Goal: Task Accomplishment & Management: Manage account settings

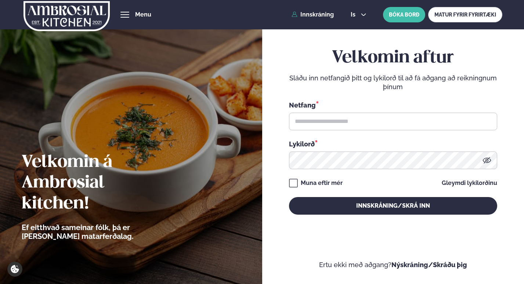
click at [404, 113] on div "Netfang *" at bounding box center [393, 115] width 208 height 30
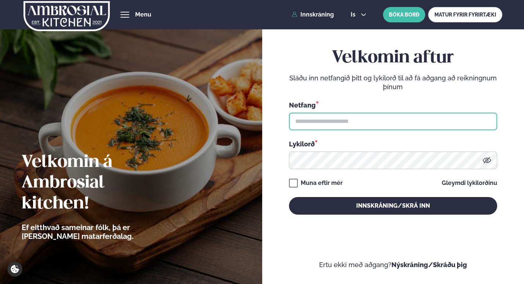
click at [405, 117] on input "text" at bounding box center [393, 122] width 208 height 18
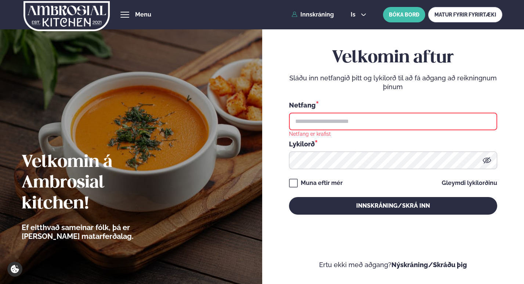
type input "**********"
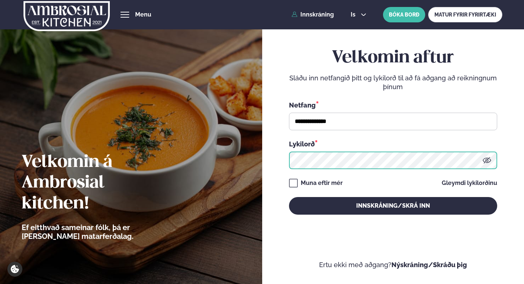
click at [289, 197] on button "Innskráning/Skrá inn" at bounding box center [393, 206] width 208 height 18
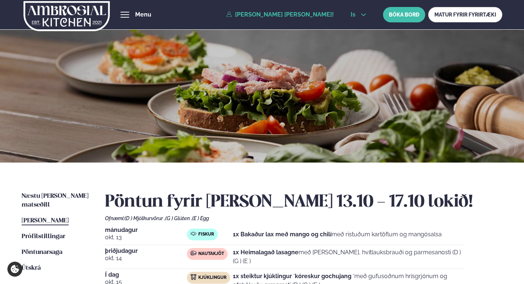
click at [358, 16] on button "is" at bounding box center [359, 15] width 28 height 6
click at [366, 28] on link "en" at bounding box center [359, 28] width 28 height 15
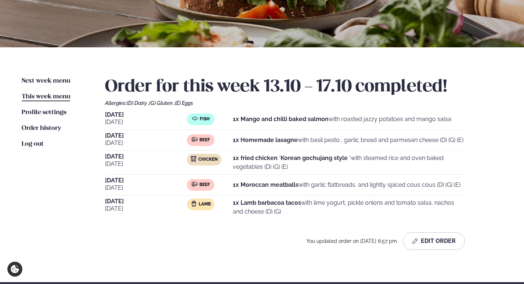
scroll to position [147, 0]
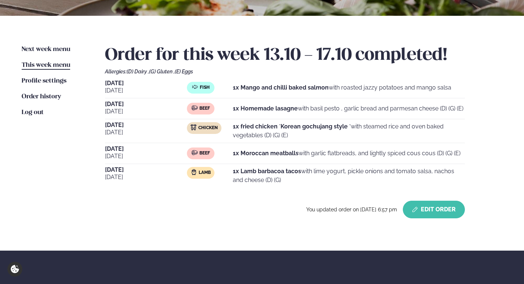
click at [428, 214] on button "Edit Order" at bounding box center [434, 210] width 62 height 18
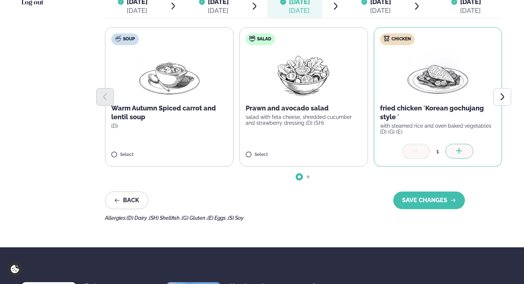
scroll to position [257, 0]
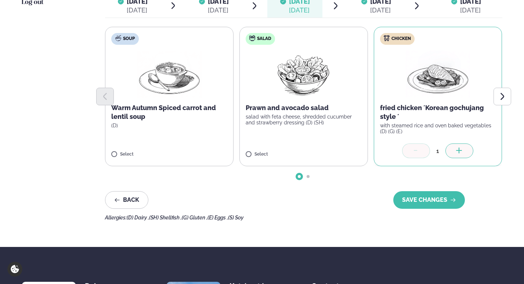
click at [421, 153] on div at bounding box center [416, 151] width 28 height 15
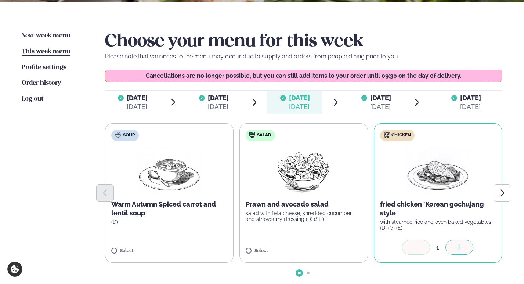
scroll to position [147, 0]
